Goal: Information Seeking & Learning: Learn about a topic

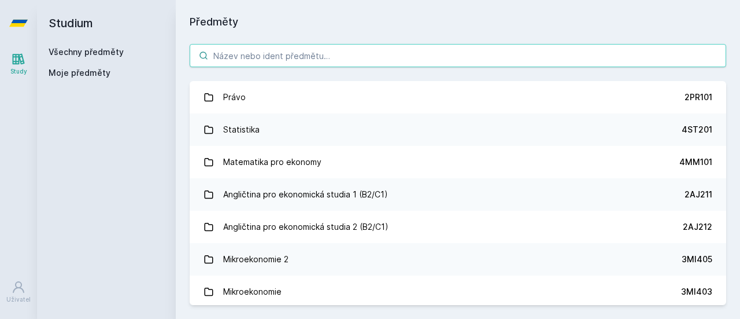
click at [238, 64] on input "search" at bounding box center [458, 55] width 537 height 23
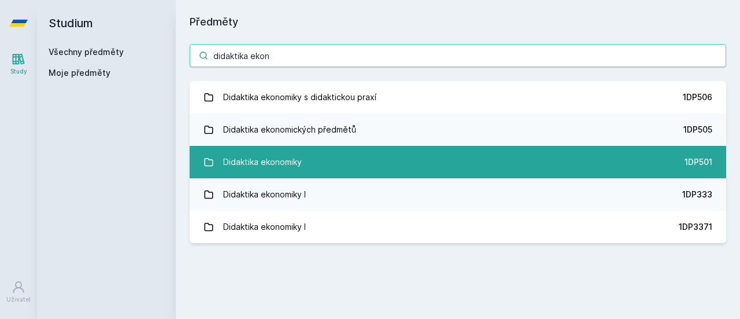
type input "didaktika ekon"
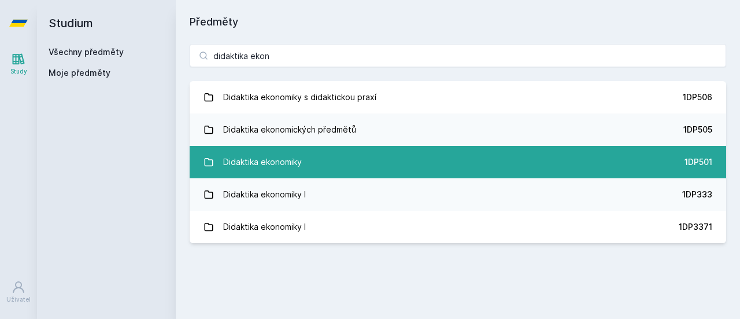
click at [253, 149] on link "Didaktika ekonomiky 1DP501" at bounding box center [458, 162] width 537 height 32
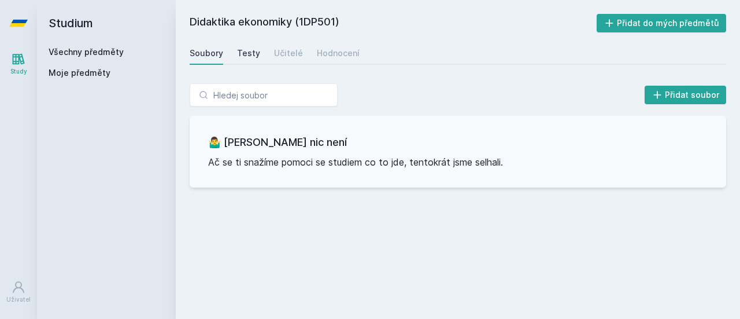
click at [241, 57] on div "Testy" at bounding box center [248, 53] width 23 height 12
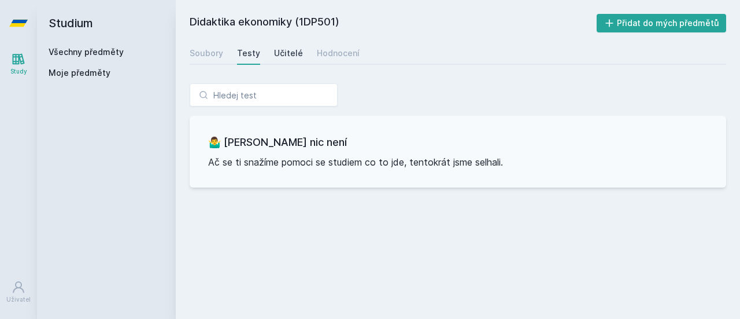
drag, startPoint x: 289, startPoint y: 67, endPoint x: 290, endPoint y: 60, distance: 7.0
click at [290, 60] on div "Didaktika ekonomiky (1DP501) Přidat do mých předmětů [GEOGRAPHIC_DATA] Testy Uč…" at bounding box center [458, 159] width 537 height 291
click at [290, 60] on link "Učitelé" at bounding box center [288, 53] width 29 height 23
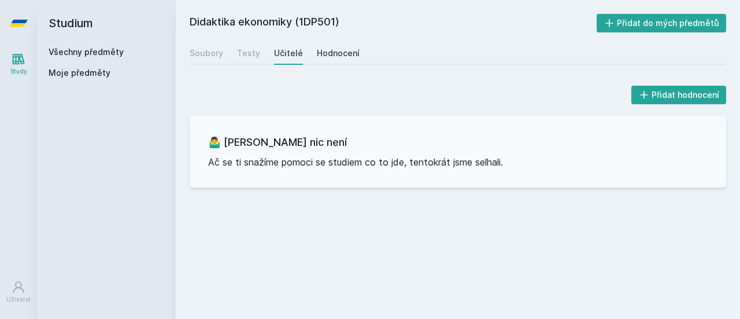
click at [340, 58] on div "Hodnocení" at bounding box center [338, 53] width 43 height 12
